Goal: Transaction & Acquisition: Purchase product/service

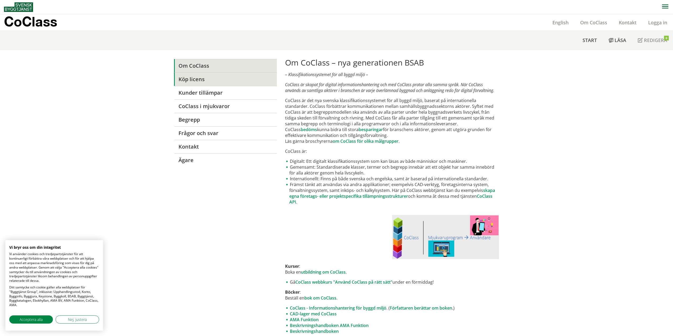
click at [206, 78] on link "Köp licens" at bounding box center [225, 78] width 103 height 13
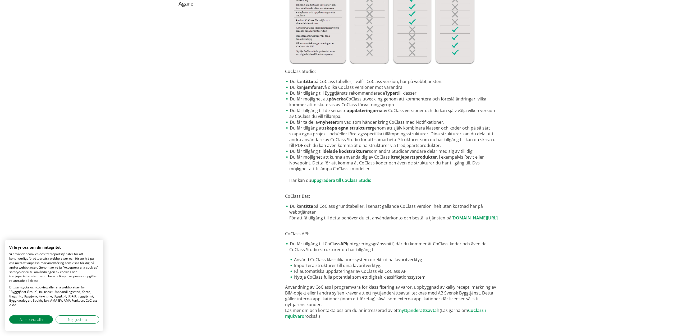
scroll to position [162, 0]
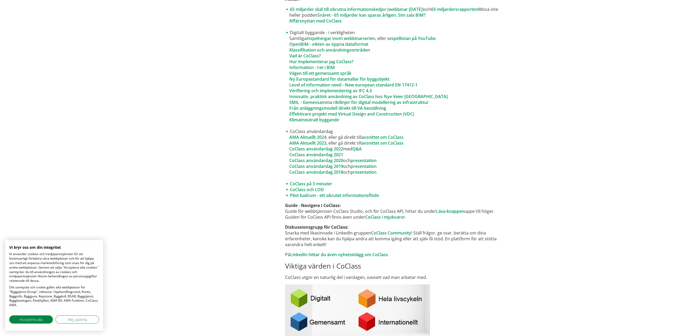
scroll to position [185, 0]
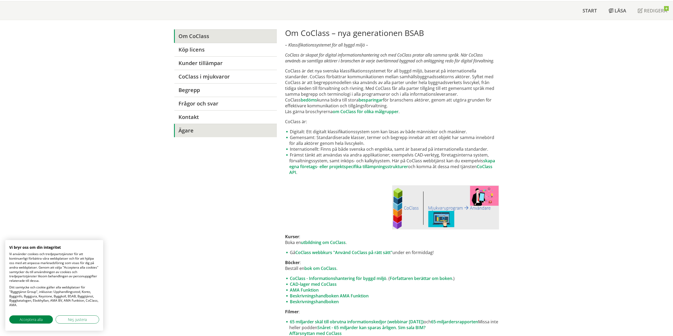
scroll to position [0, 0]
